Goal: Check status: Check status

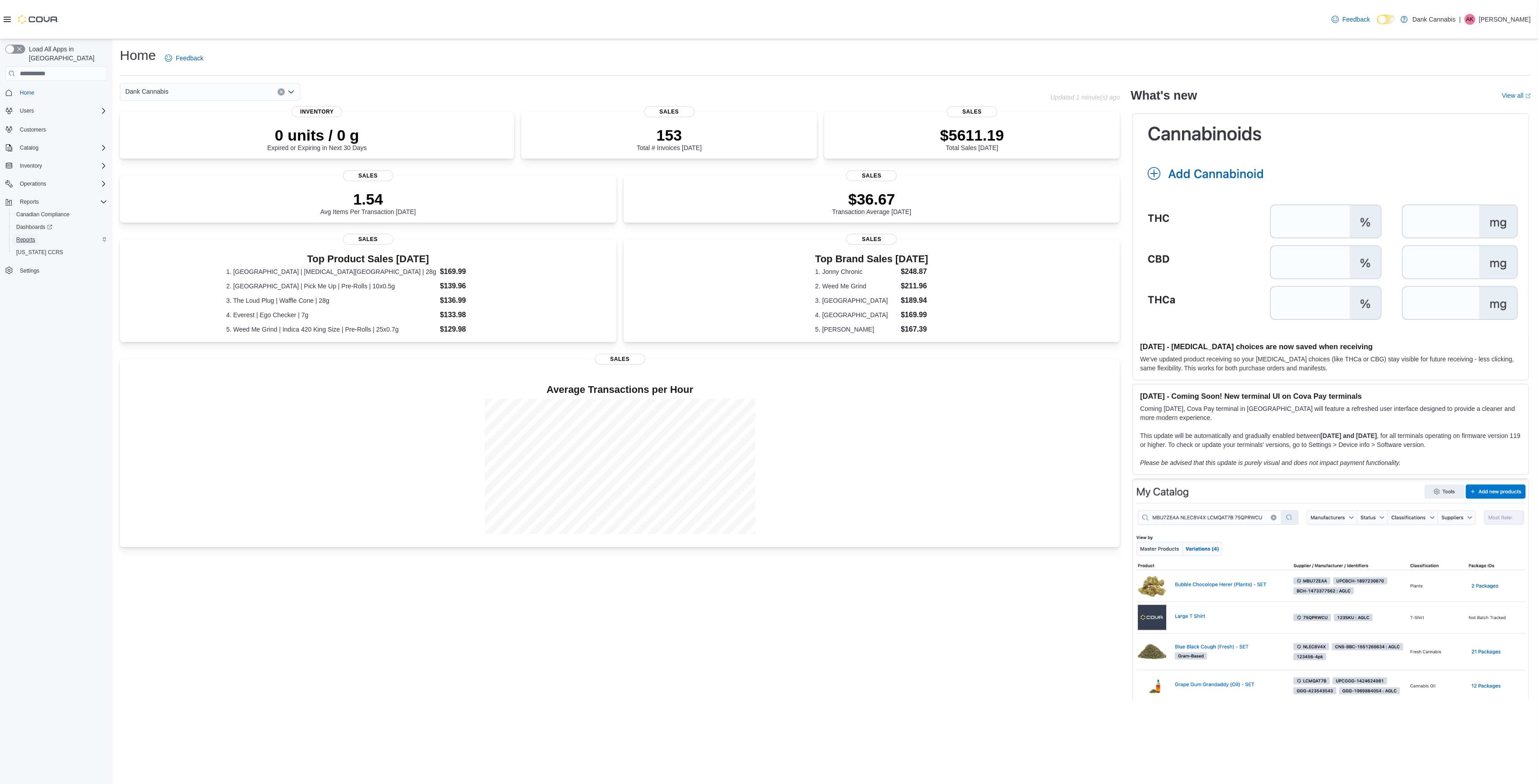
click at [30, 236] on span "Reports" at bounding box center [25, 240] width 19 height 7
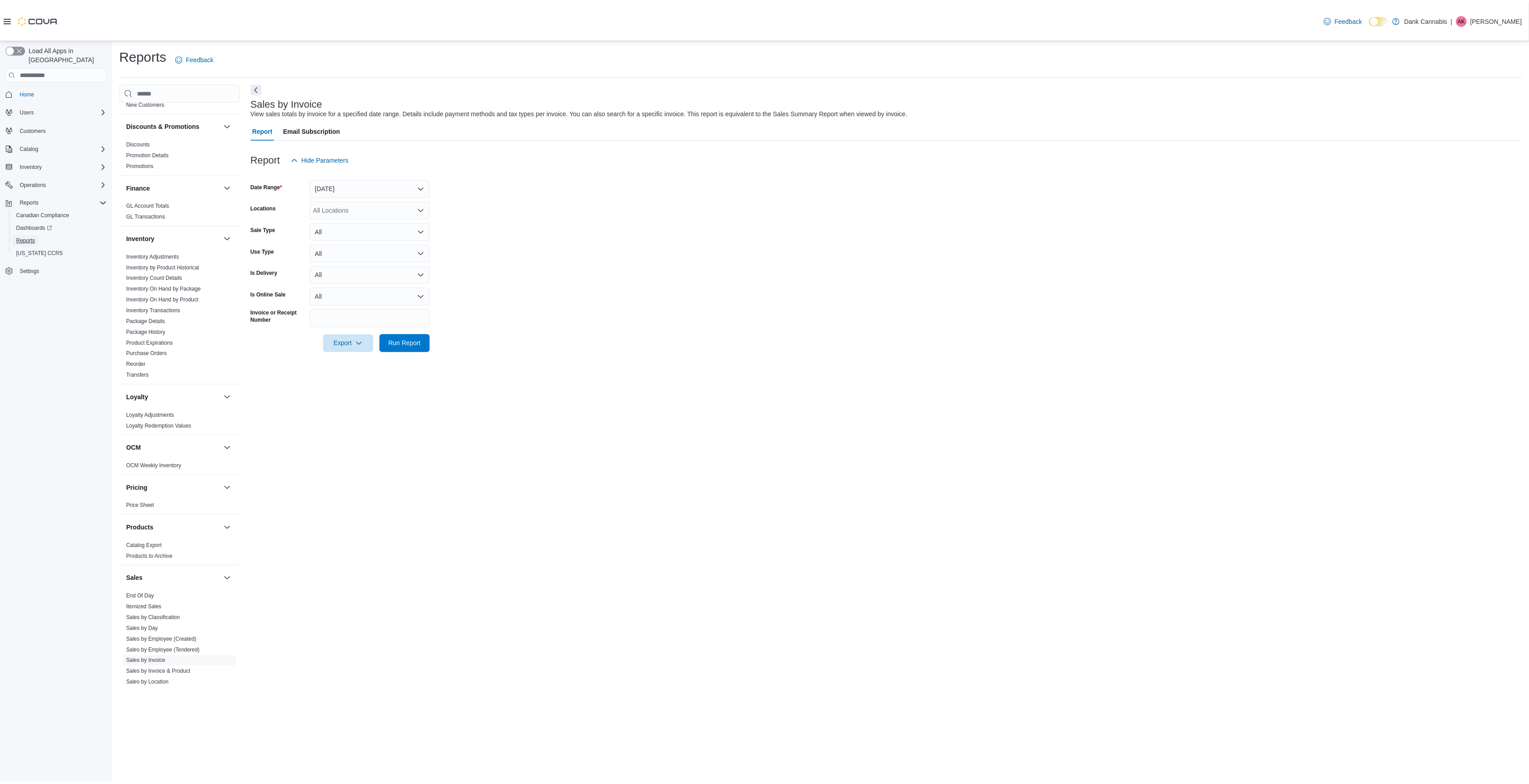
scroll to position [162, 0]
click at [161, 332] on link "Package History" at bounding box center [147, 332] width 39 height 6
click at [330, 183] on input "Package Id" at bounding box center [372, 188] width 121 height 18
type input "**********"
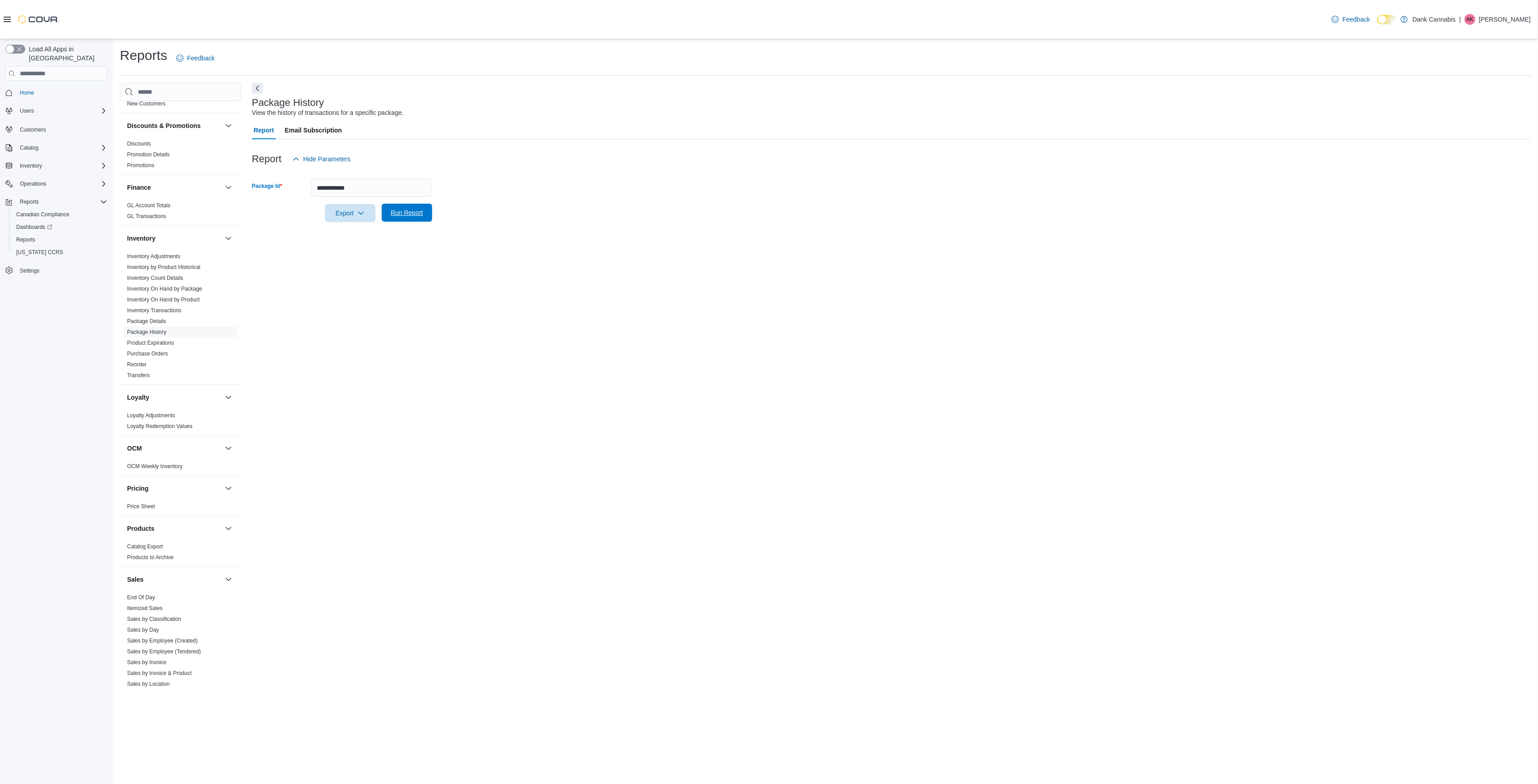
click at [409, 209] on span "Run Report" at bounding box center [407, 212] width 33 height 9
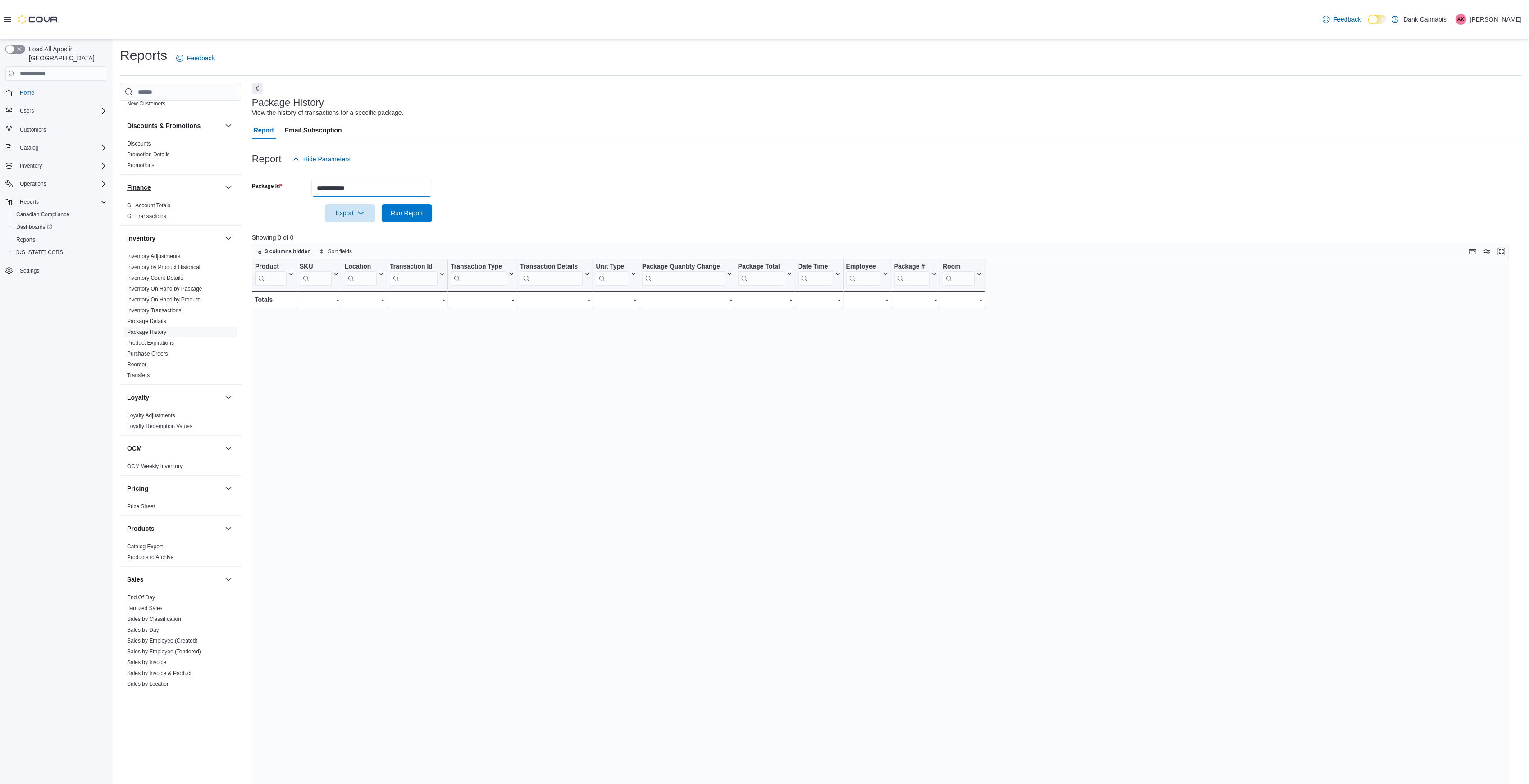
drag, startPoint x: 378, startPoint y: 191, endPoint x: 148, endPoint y: 184, distance: 230.1
click at [174, 184] on div "Cash Management Cash Management Cash Out Details Compliance OCS Transaction Sub…" at bounding box center [821, 476] width 1402 height 788
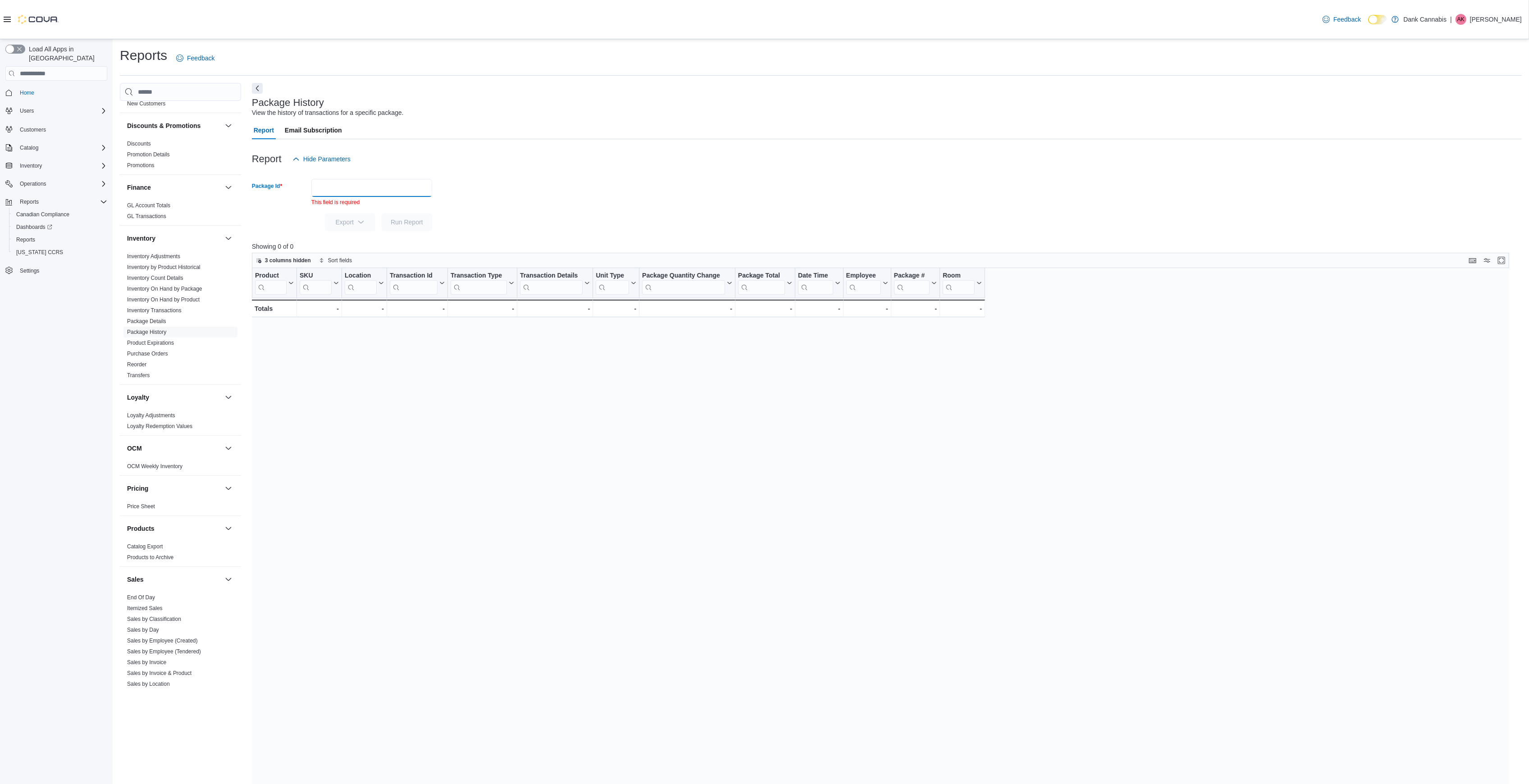
click at [371, 190] on input "Package Id" at bounding box center [372, 188] width 121 height 18
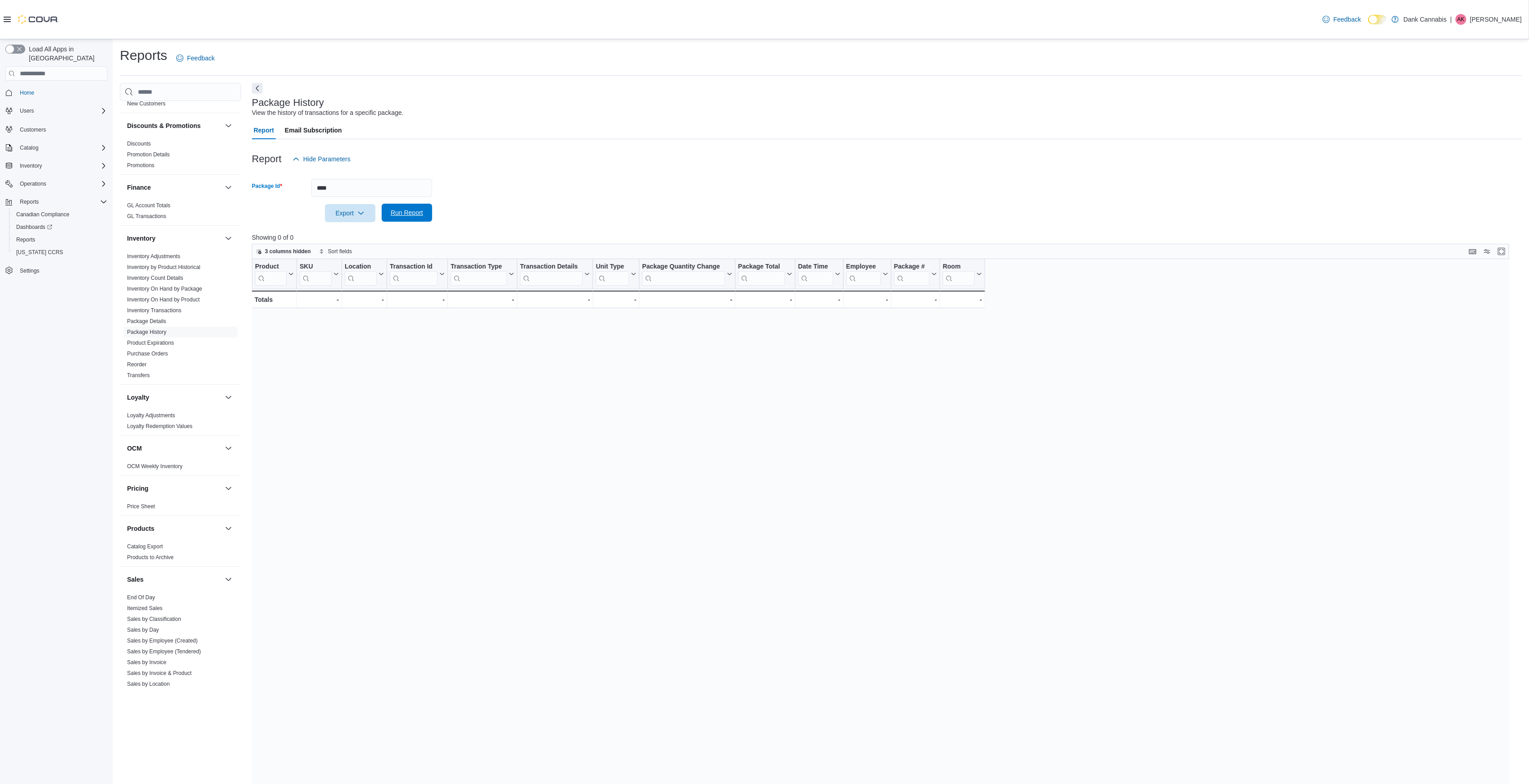
click at [393, 206] on span "Run Report" at bounding box center [407, 212] width 39 height 18
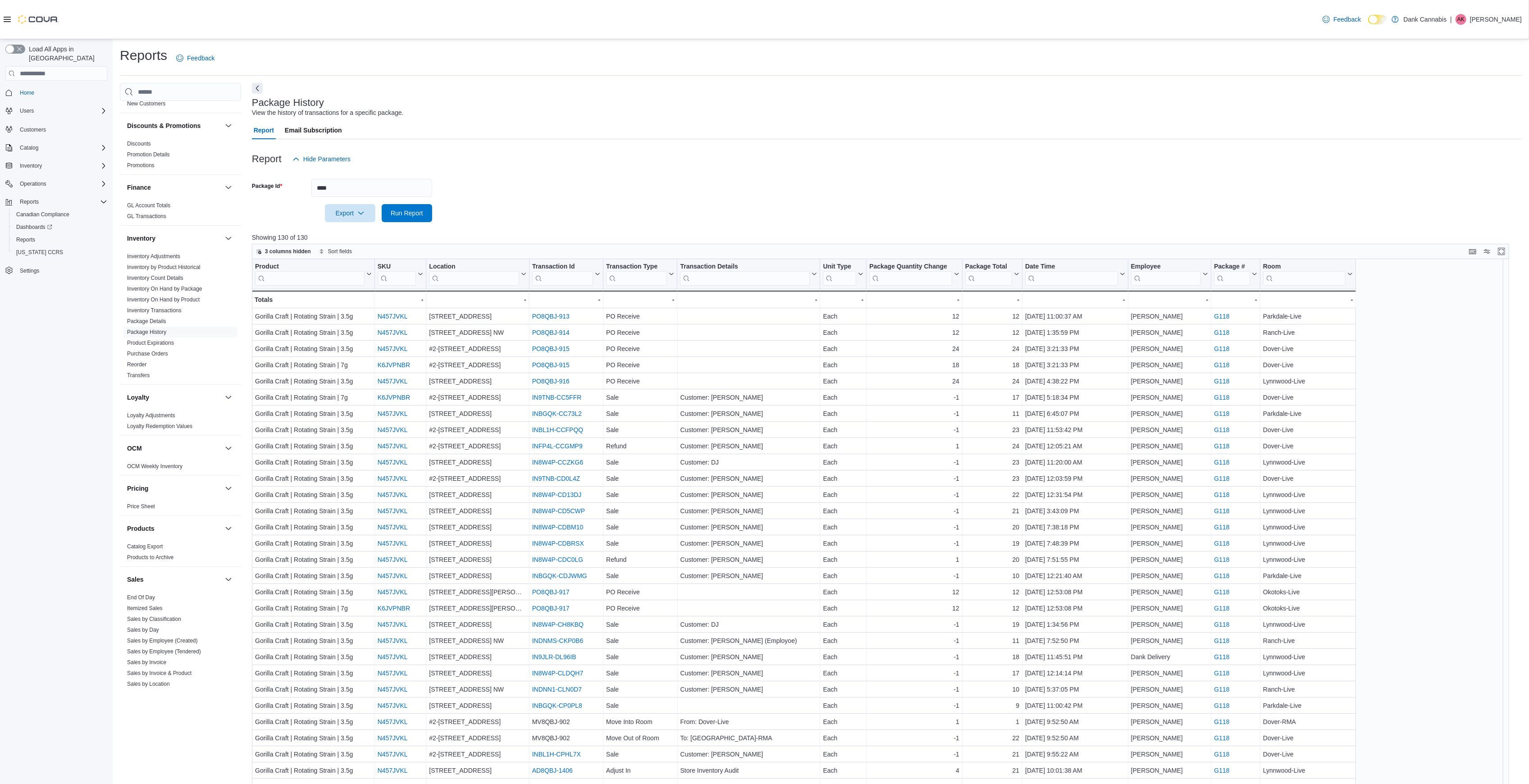
click at [350, 177] on div at bounding box center [887, 173] width 1270 height 11
drag, startPoint x: 364, startPoint y: 182, endPoint x: 147, endPoint y: 152, distance: 219.1
click at [147, 152] on div "Cash Management Cash Management Cash Out Details Compliance OCS Transaction Sub…" at bounding box center [821, 476] width 1402 height 788
paste input "*****"
type input "*********"
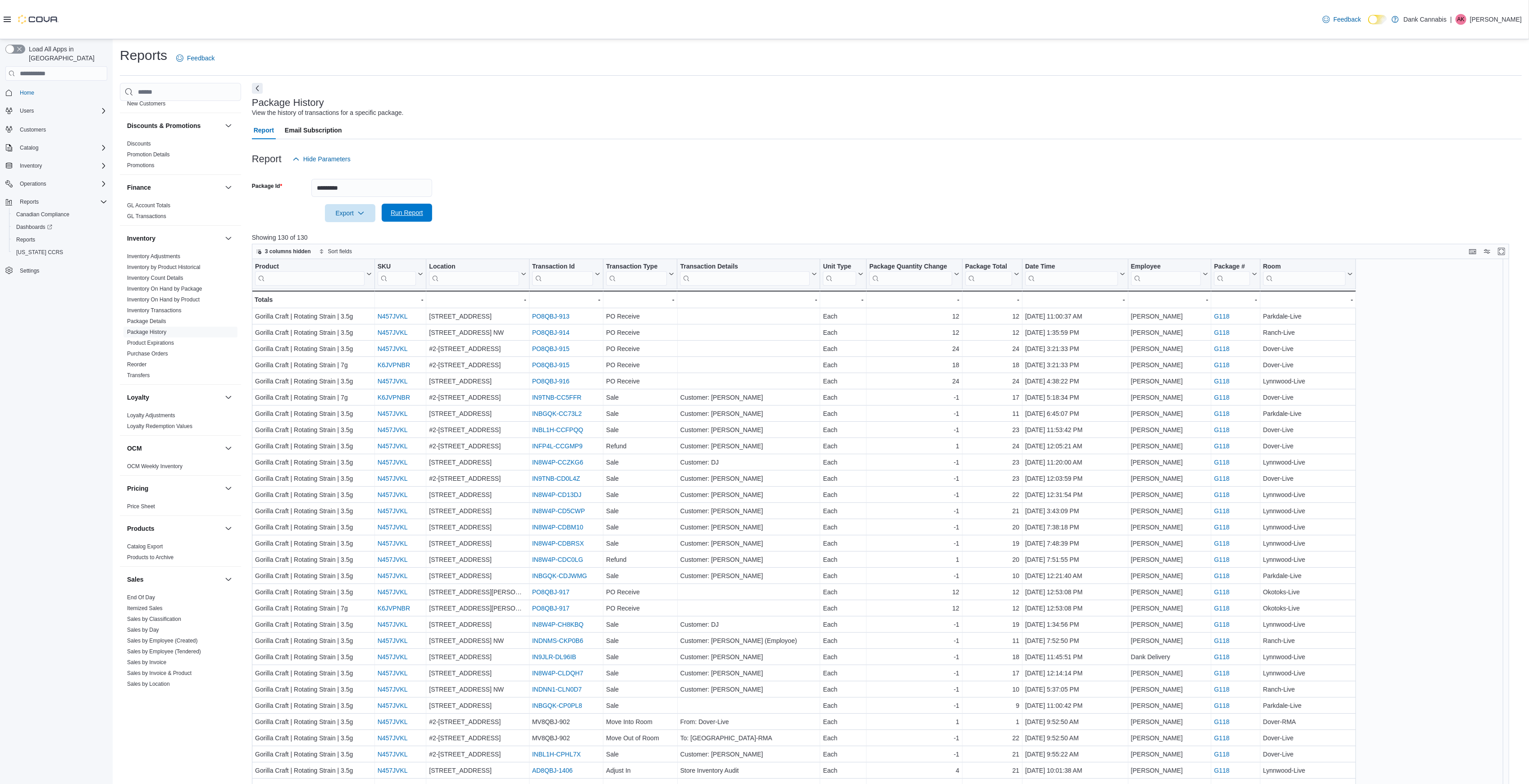
click at [416, 210] on span "Run Report" at bounding box center [407, 212] width 33 height 9
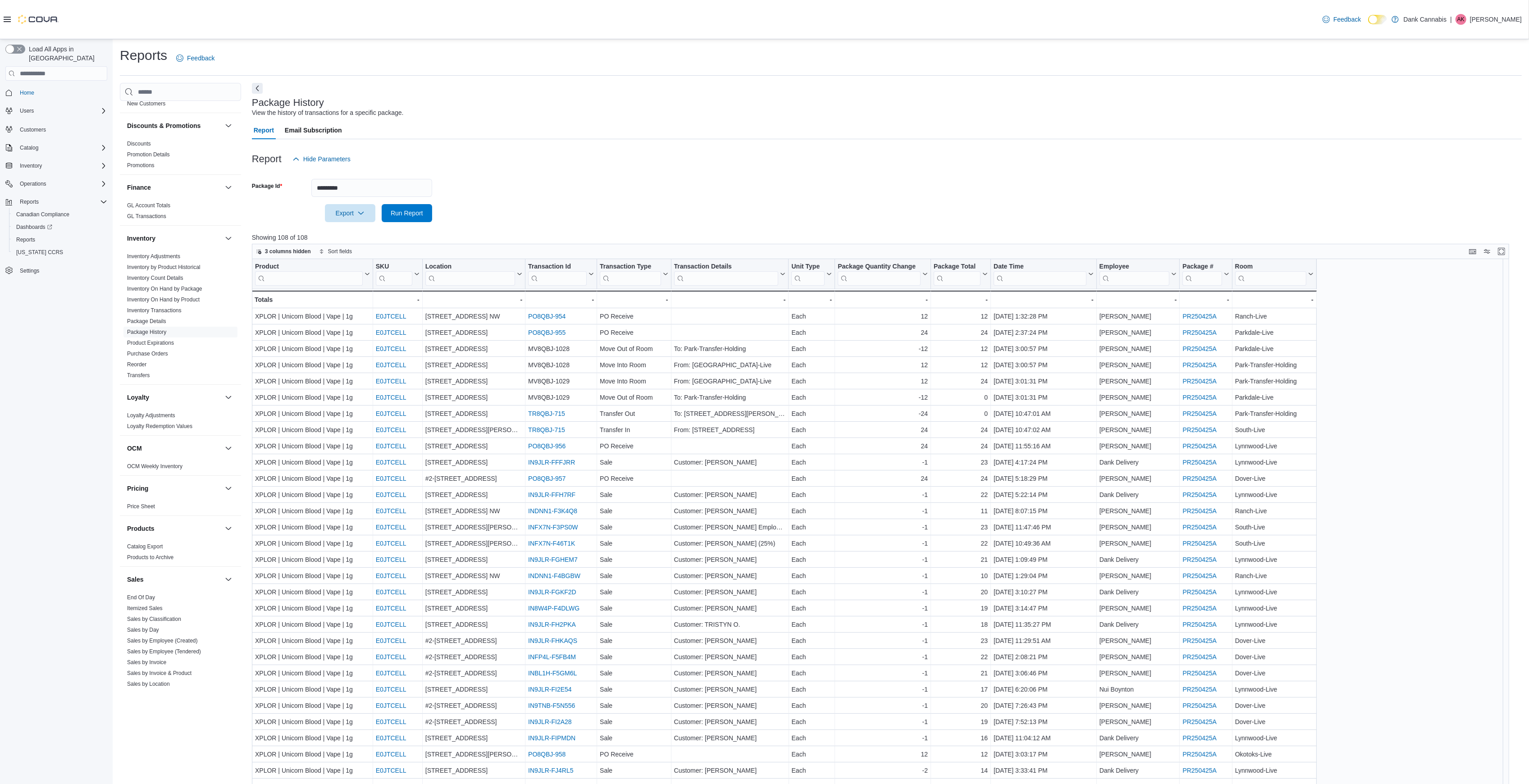
scroll to position [162, 0]
